Goal: Task Accomplishment & Management: Complete application form

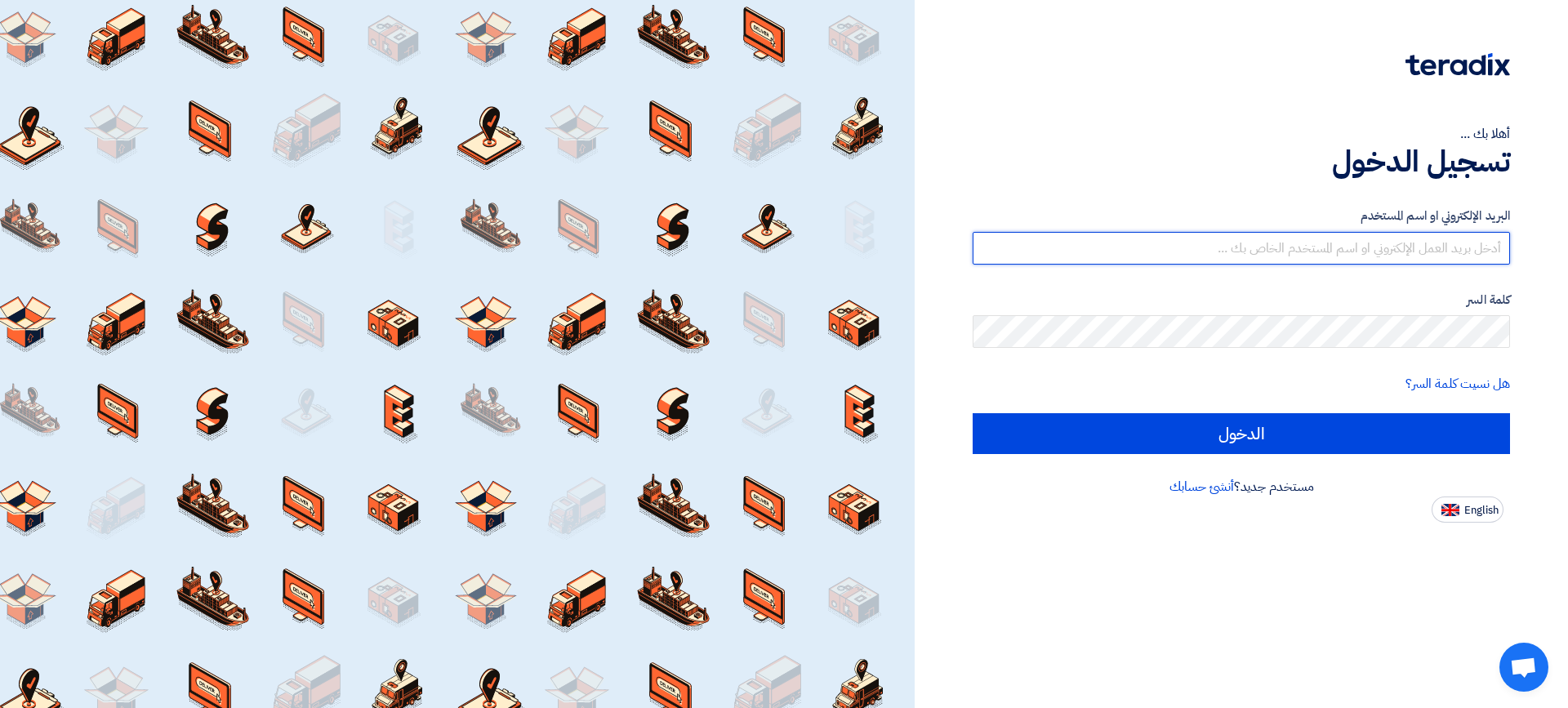
click at [1357, 245] on input "text" at bounding box center [1241, 248] width 537 height 33
click at [1357, 244] on input "text" at bounding box center [1241, 248] width 537 height 33
drag, startPoint x: 1357, startPoint y: 244, endPoint x: 1545, endPoint y: 234, distance: 188.3
click at [1545, 234] on div "أهلا بك ... تسجيل الدخول البريد الإلكتروني او اسم المستخدم ة كلمة السر هل نسيت …" at bounding box center [1241, 261] width 629 height 523
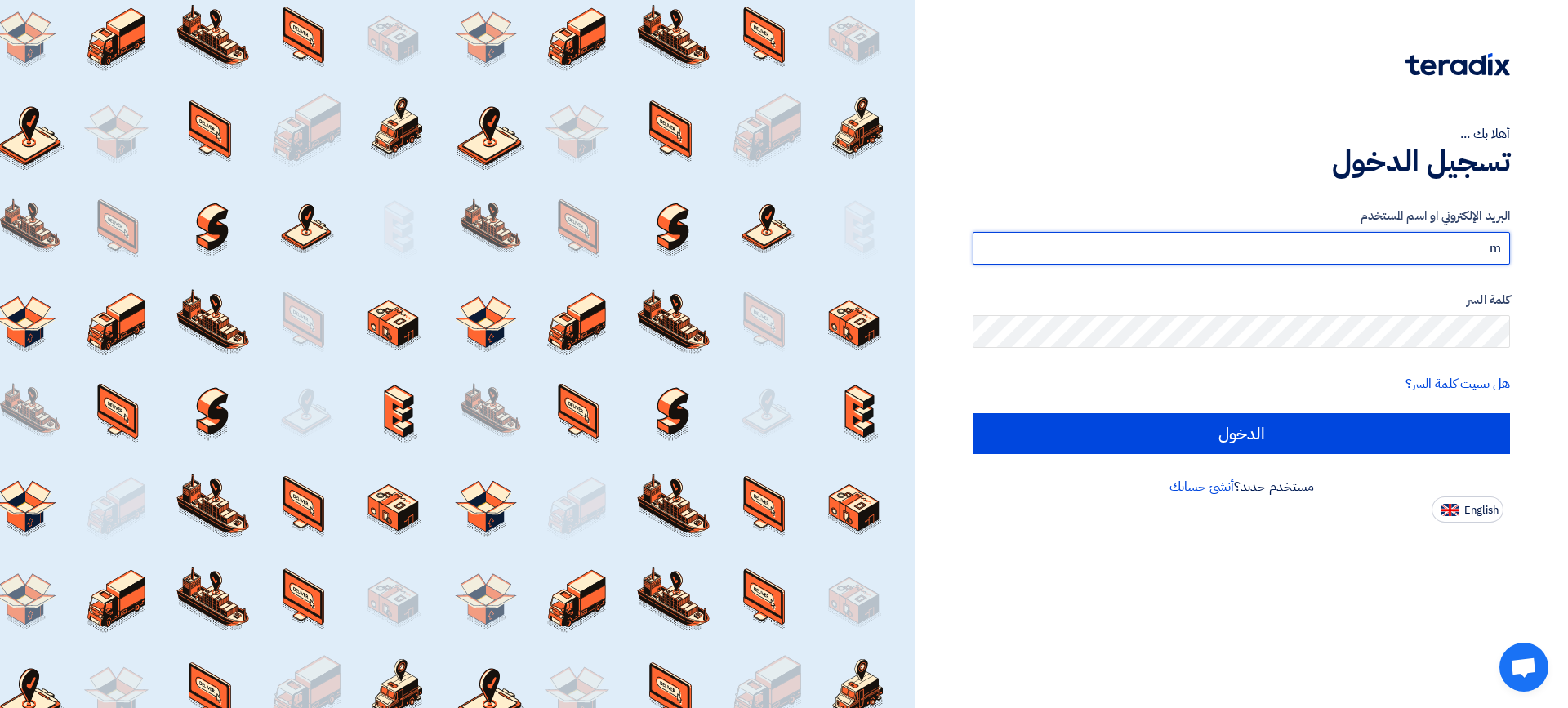
click at [1499, 250] on input "m" at bounding box center [1241, 248] width 537 height 33
type input "ة"
type input "[EMAIL_ADDRESS][DOMAIN_NAME]"
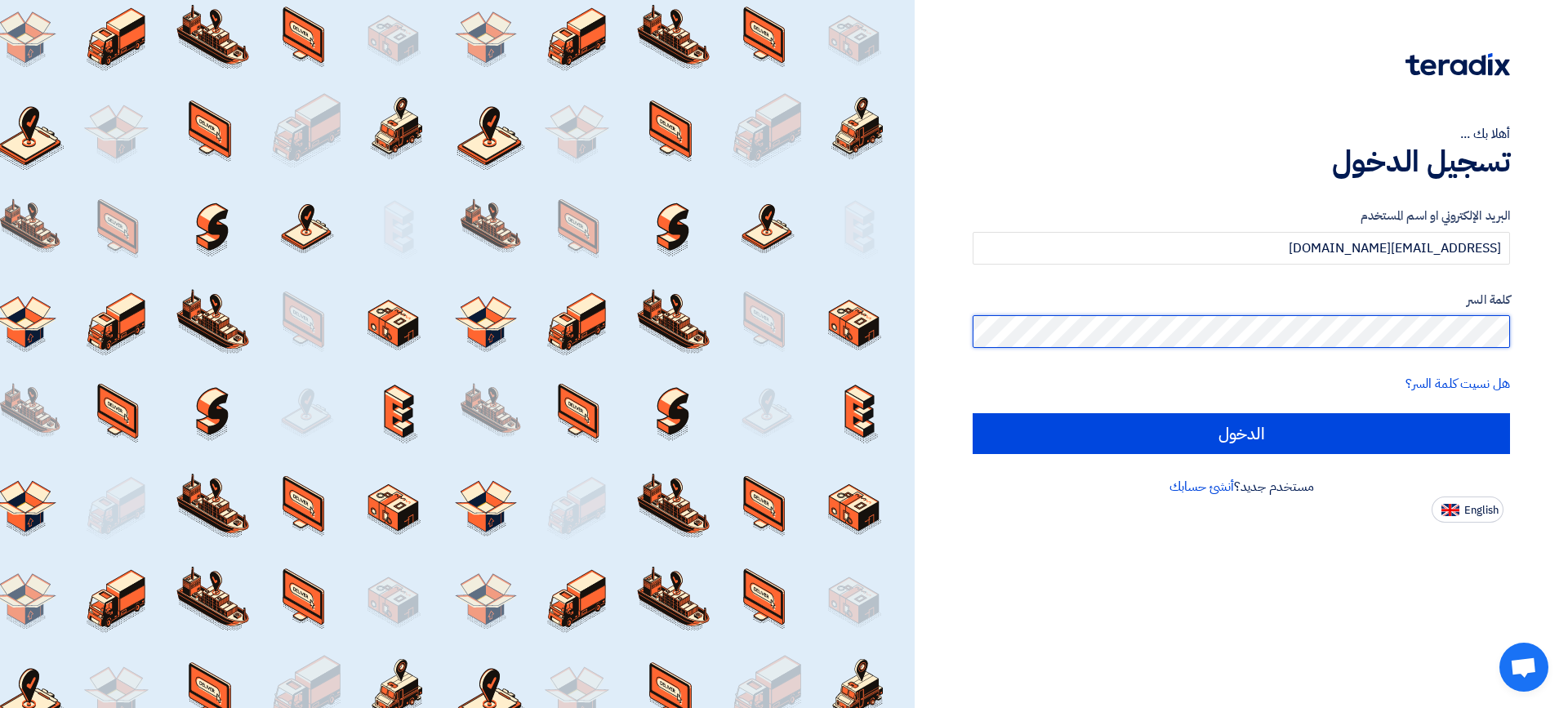
click at [972, 413] on input "الدخول" at bounding box center [1241, 433] width 537 height 41
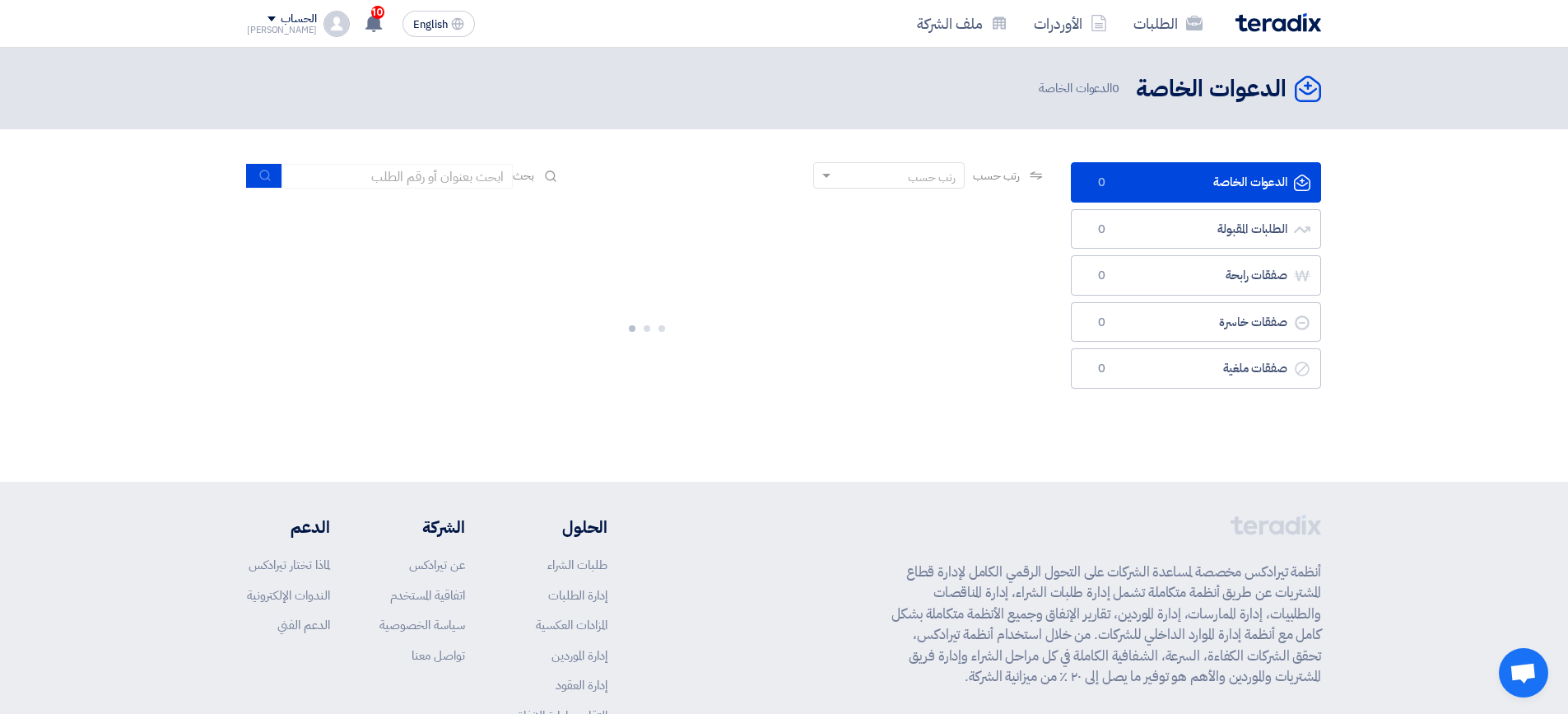
click at [1504, 328] on section "الدعوات الخاصة الدعوات الخاصة 0 الطلبات المقبولة الطلبات المقبولة 0 صفقات رابحة…" at bounding box center [784, 306] width 1568 height 352
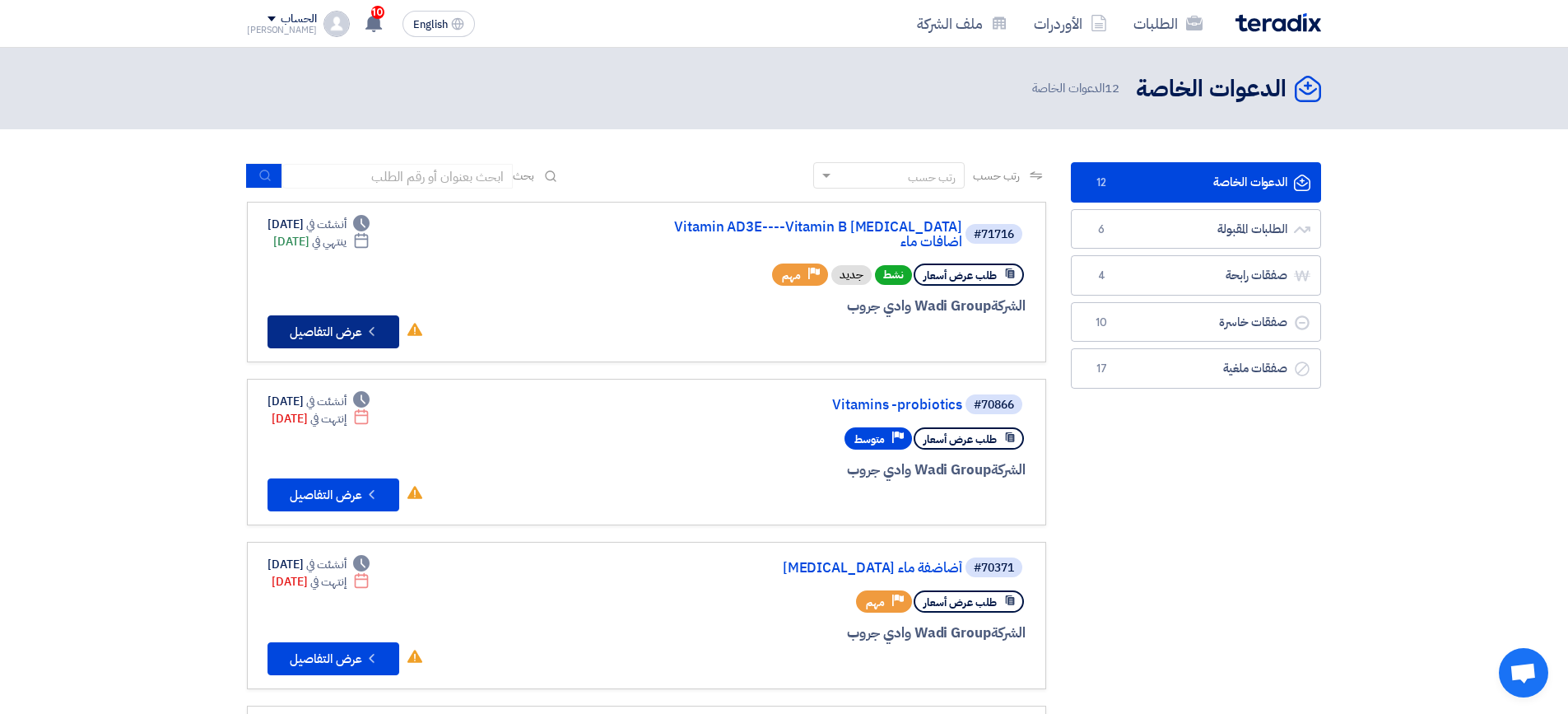
click at [311, 322] on button "Check details عرض التفاصيل" at bounding box center [333, 331] width 131 height 33
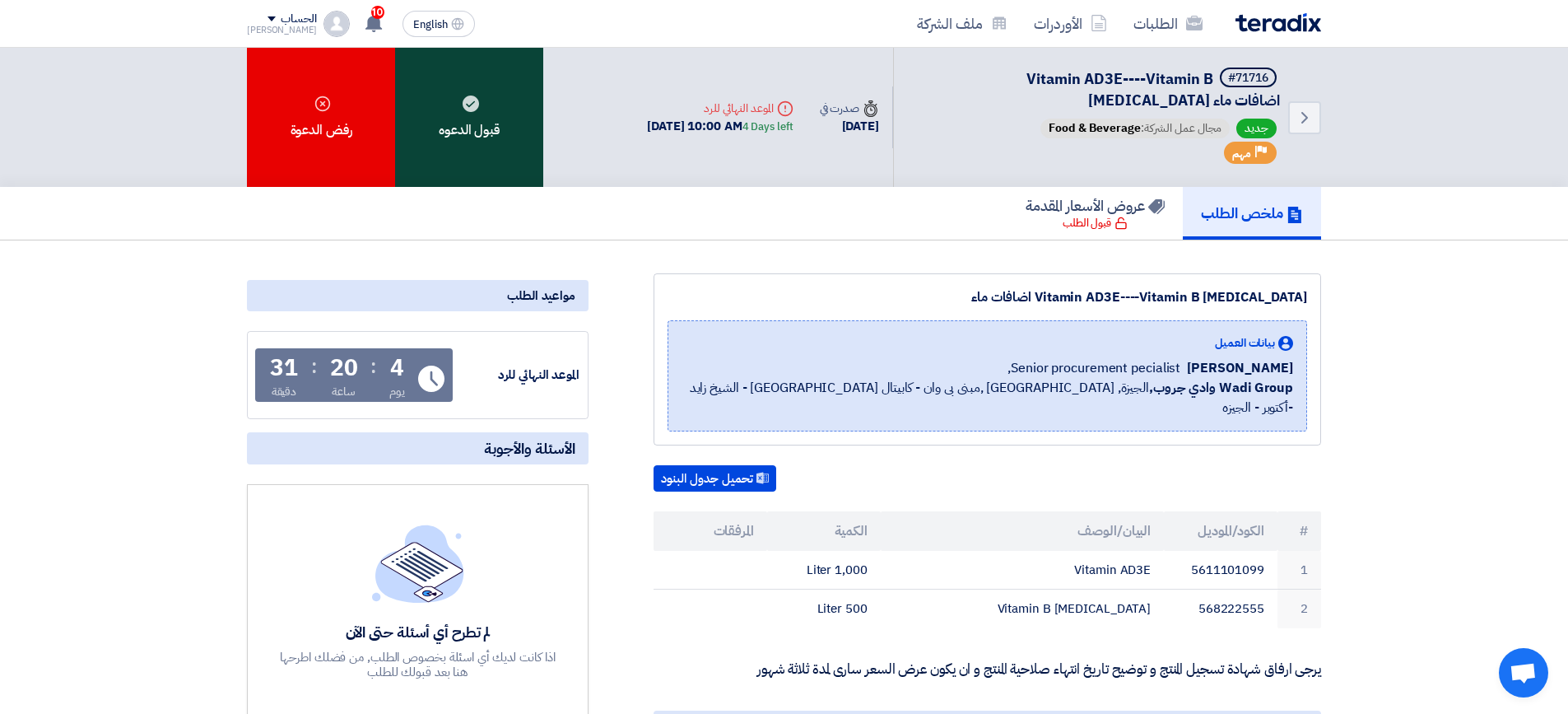
click at [484, 120] on div "قبول الدعوه" at bounding box center [469, 117] width 148 height 139
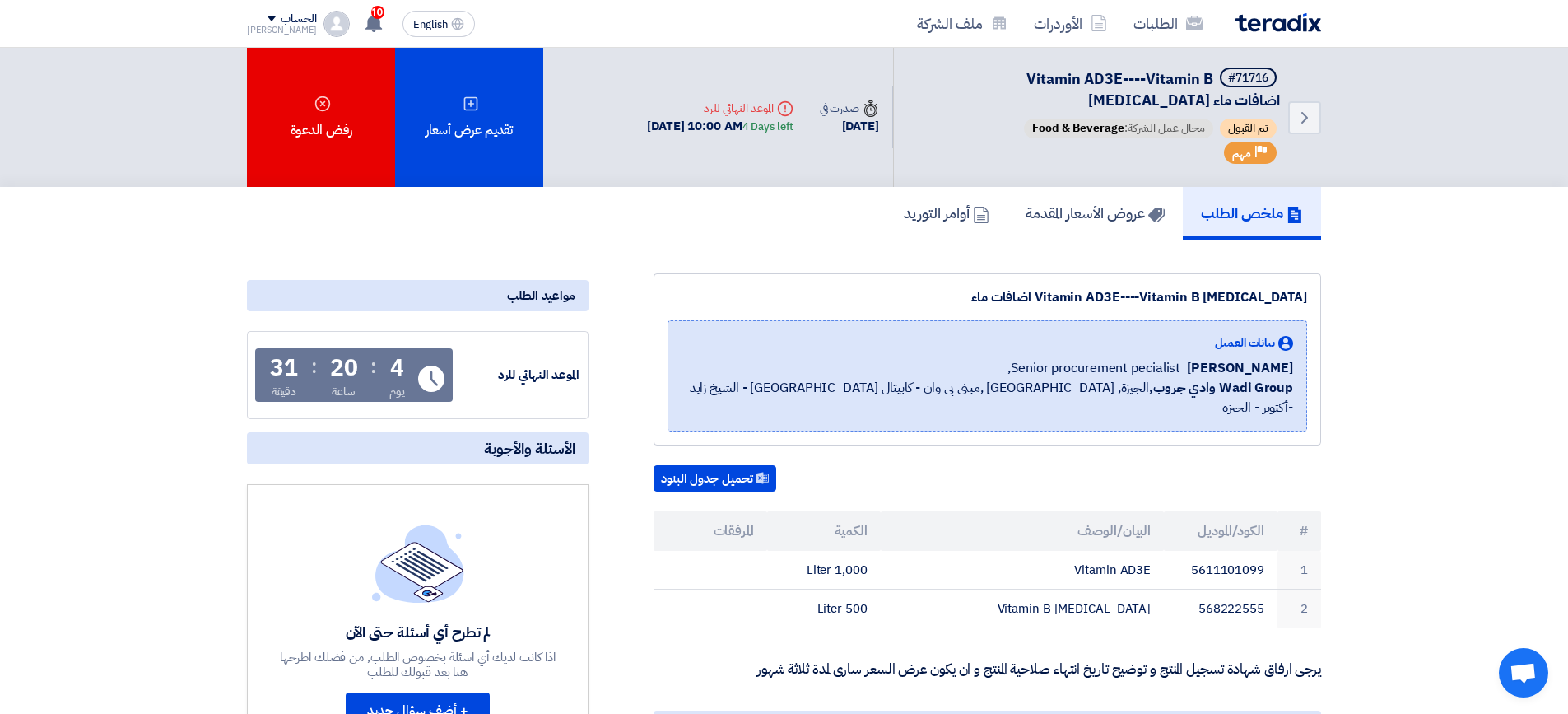
scroll to position [83, 0]
